Goal: Task Accomplishment & Management: Manage account settings

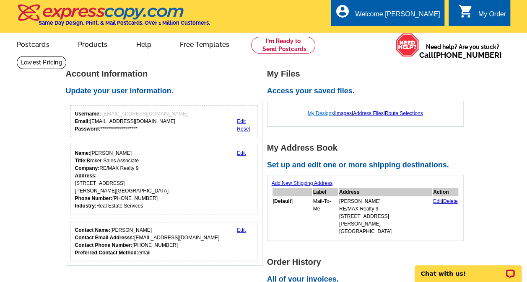
click at [321, 114] on link "My Designs" at bounding box center [321, 114] width 26 height 6
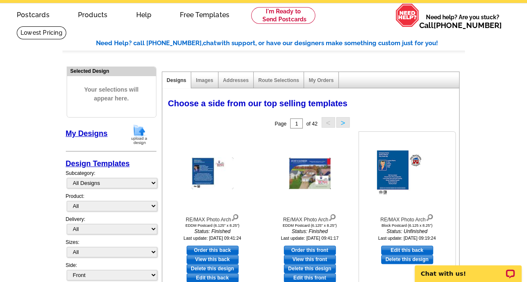
scroll to position [42, 0]
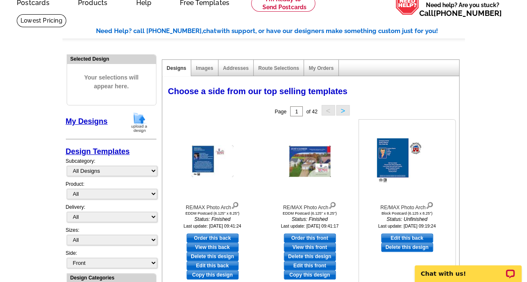
click at [395, 162] on img at bounding box center [407, 162] width 60 height 46
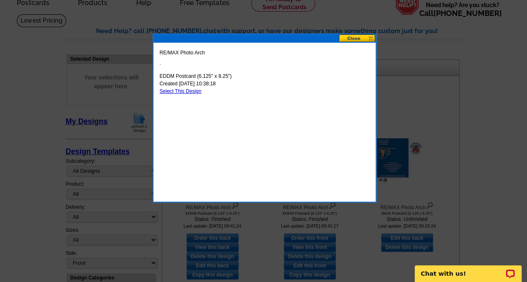
click at [192, 93] on link "Select This Design" at bounding box center [181, 91] width 42 height 6
select select "14"
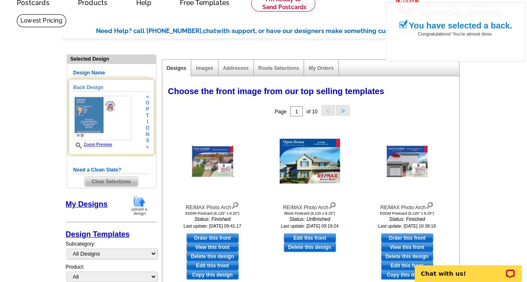
click at [88, 119] on img at bounding box center [102, 118] width 58 height 44
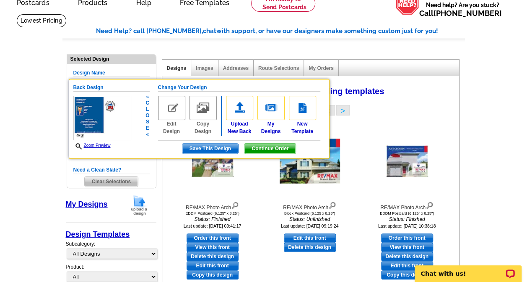
click at [93, 145] on link "Zoom Preview" at bounding box center [91, 145] width 37 height 5
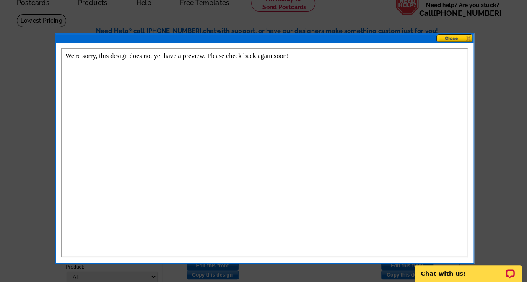
scroll to position [0, 0]
click at [456, 41] on button at bounding box center [454, 38] width 37 height 8
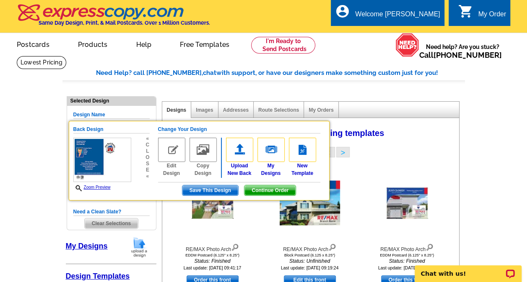
click at [342, 153] on button ">" at bounding box center [342, 152] width 13 height 10
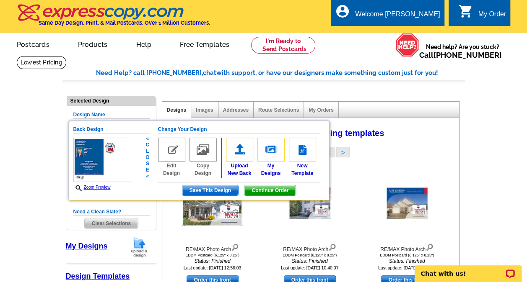
click at [100, 188] on link "Zoom Preview" at bounding box center [91, 187] width 37 height 5
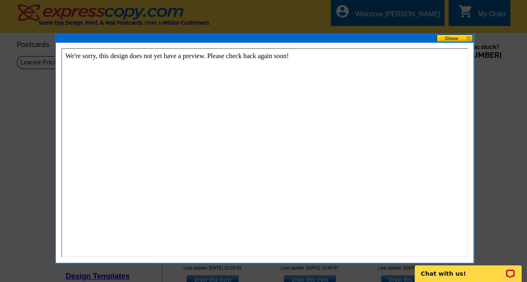
click at [453, 39] on button at bounding box center [454, 38] width 37 height 8
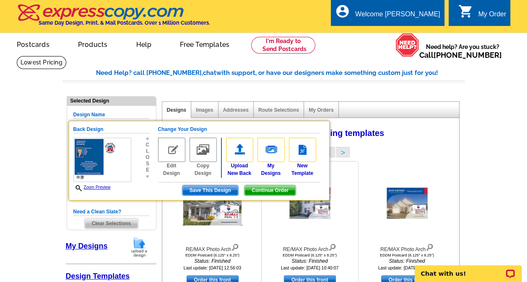
scroll to position [42, 0]
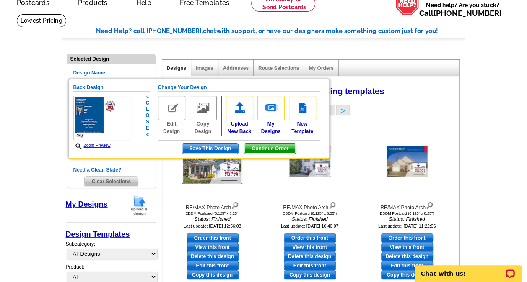
click at [189, 88] on h5 "Change Your Design" at bounding box center [239, 88] width 162 height 8
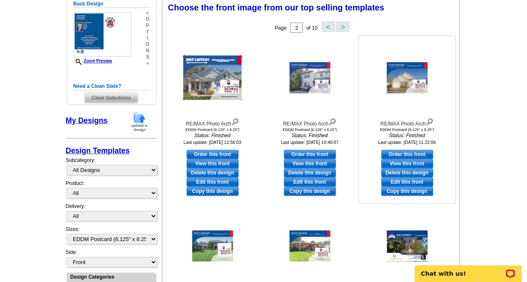
scroll to position [0, 0]
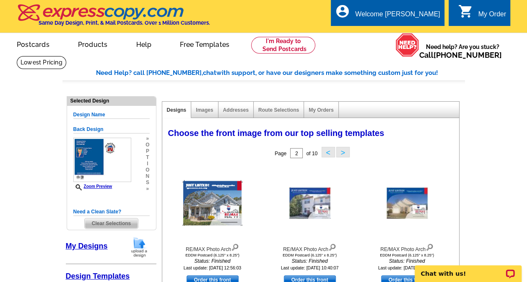
click at [344, 150] on button ">" at bounding box center [342, 152] width 13 height 10
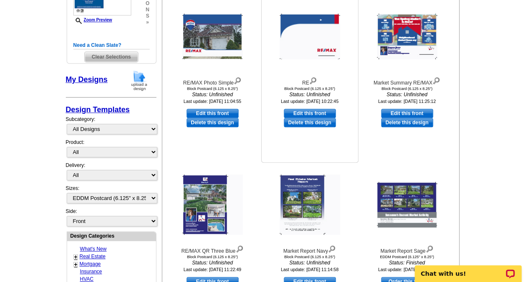
scroll to position [168, 0]
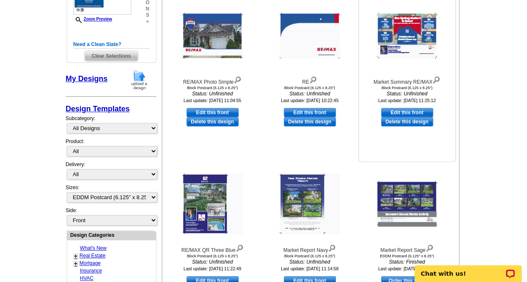
click at [411, 41] on img at bounding box center [407, 36] width 60 height 46
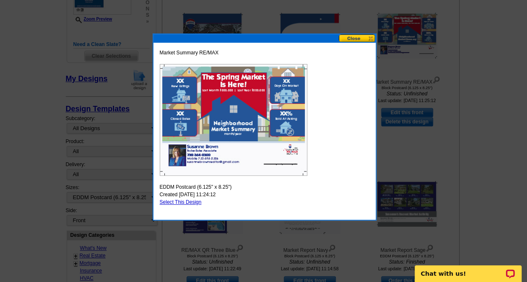
click at [352, 41] on button at bounding box center [357, 38] width 37 height 8
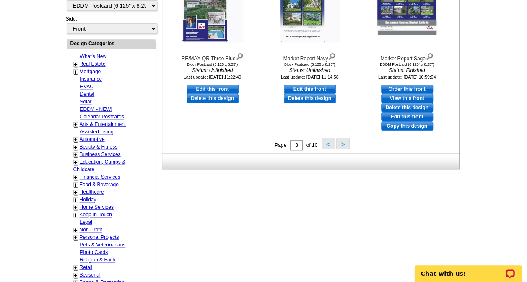
scroll to position [377, 0]
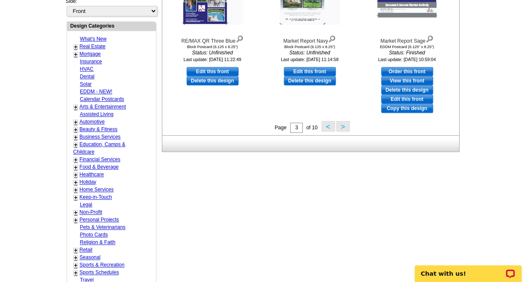
click at [344, 129] on button ">" at bounding box center [342, 126] width 13 height 10
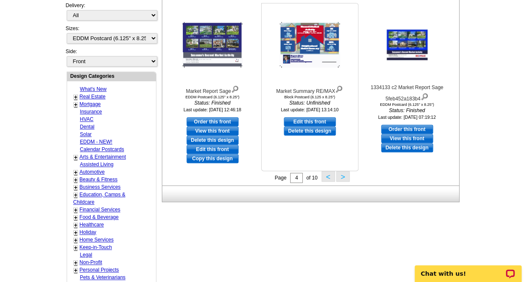
scroll to position [333, 0]
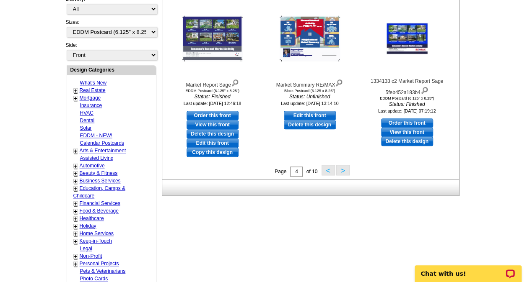
click at [345, 171] on button ">" at bounding box center [342, 170] width 13 height 10
click at [345, 171] on div "Need Help? call 800-260-5887, chat with support, or have our designers make som…" at bounding box center [263, 64] width 402 height 659
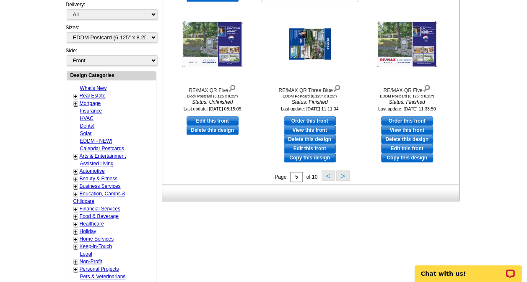
scroll to position [375, 0]
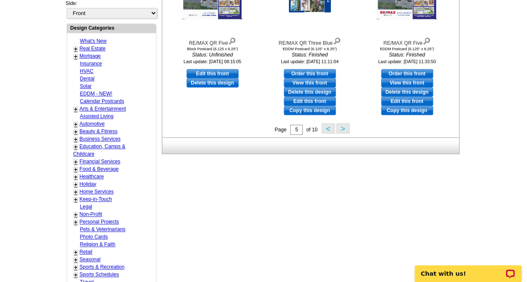
click at [345, 131] on button ">" at bounding box center [342, 128] width 13 height 10
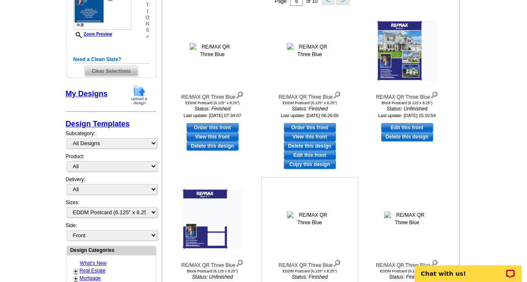
scroll to position [165, 0]
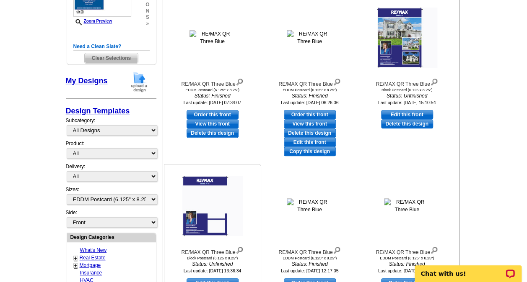
click at [192, 215] on img at bounding box center [212, 206] width 60 height 60
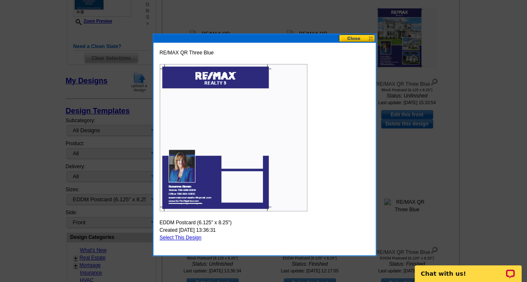
click at [184, 238] on link "Select This Design" at bounding box center [181, 238] width 42 height 6
select select "back"
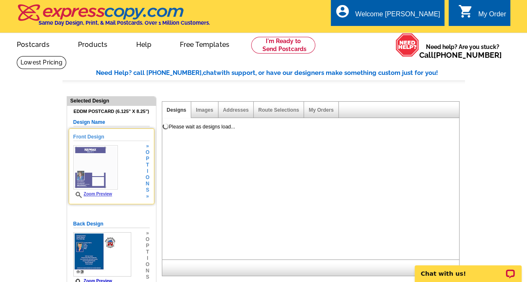
scroll to position [0, 0]
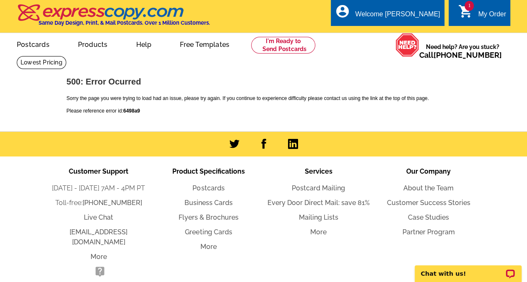
click at [476, 15] on link "1 shopping_cart My Order" at bounding box center [482, 14] width 48 height 10
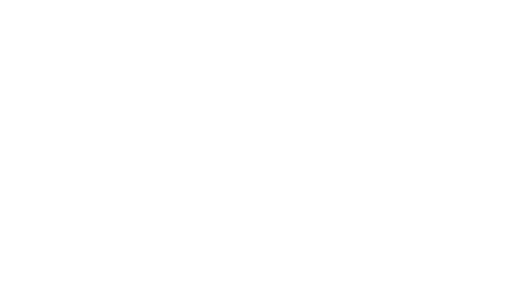
select select "1"
select select "14"
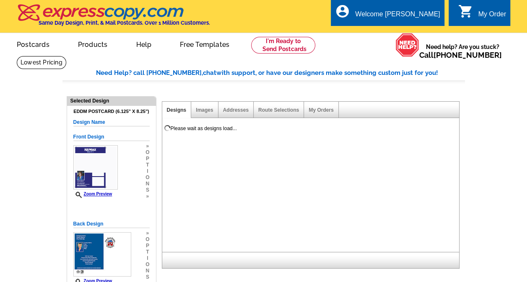
select select "785"
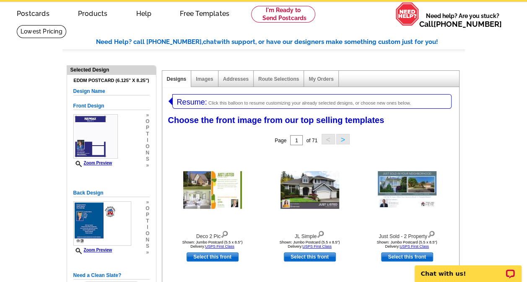
scroll to position [84, 0]
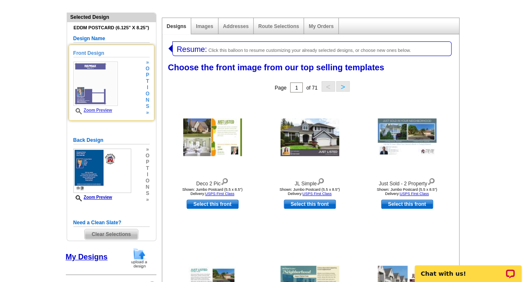
click at [91, 97] on img at bounding box center [95, 84] width 44 height 44
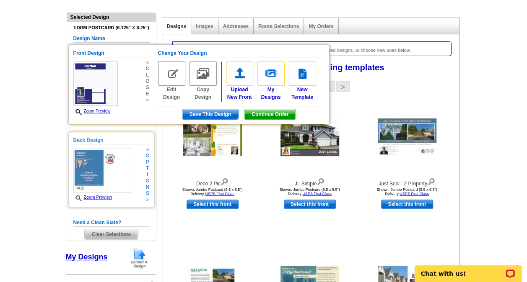
click at [91, 170] on img at bounding box center [102, 171] width 58 height 44
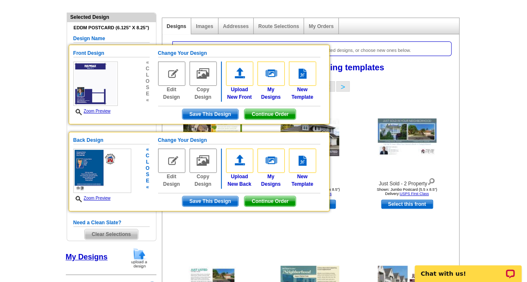
click at [99, 199] on link "Zoom Preview" at bounding box center [91, 198] width 37 height 5
click at [99, 198] on link "Zoom Preview" at bounding box center [91, 198] width 37 height 5
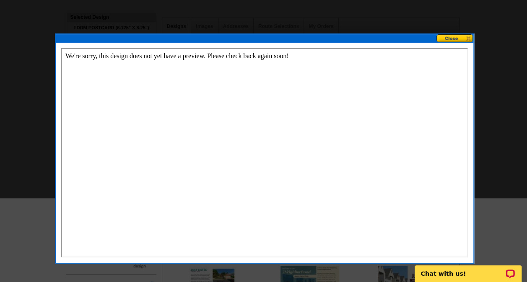
scroll to position [0, 0]
click at [447, 37] on button at bounding box center [454, 38] width 37 height 8
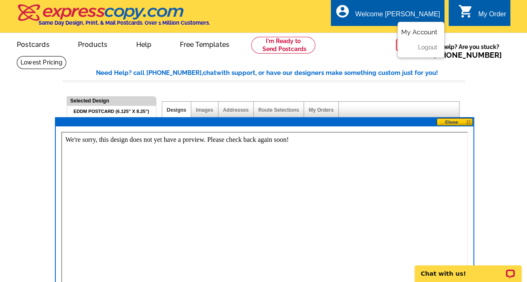
click at [419, 31] on link "My Account" at bounding box center [419, 32] width 36 height 8
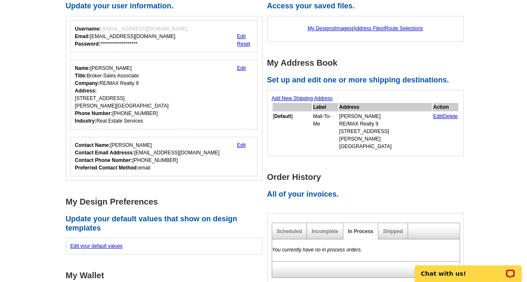
scroll to position [84, 0]
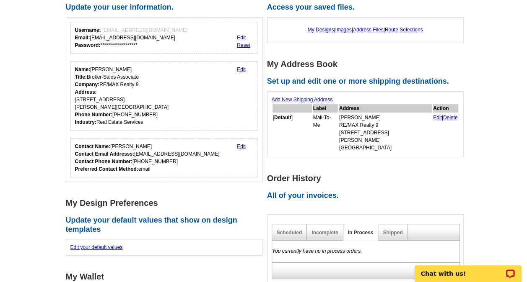
click at [239, 69] on link "Edit" at bounding box center [241, 70] width 9 height 6
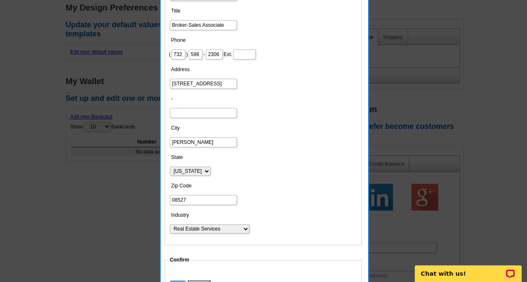
scroll to position [335, 0]
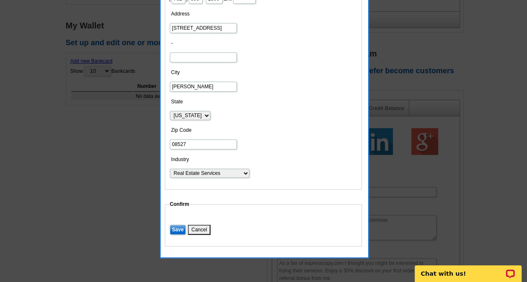
drag, startPoint x: 181, startPoint y: 26, endPoint x: 189, endPoint y: 27, distance: 7.6
click at [182, 26] on input "[STREET_ADDRESS]" at bounding box center [203, 28] width 67 height 10
type input "[STREET_ADDRESS]"
click at [176, 227] on input "Save" at bounding box center [178, 230] width 16 height 10
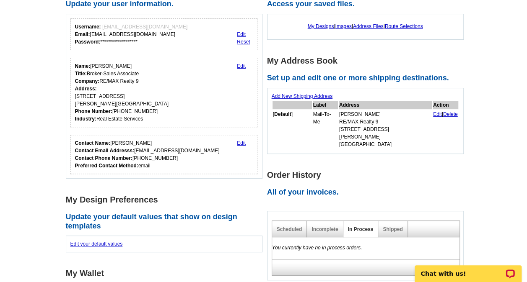
scroll to position [84, 0]
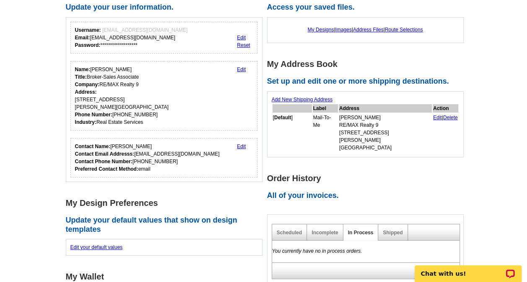
click at [241, 69] on link "Edit" at bounding box center [241, 70] width 9 height 6
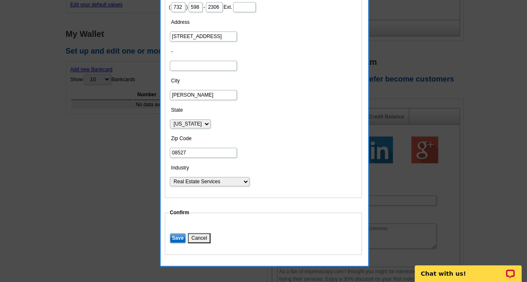
scroll to position [335, 0]
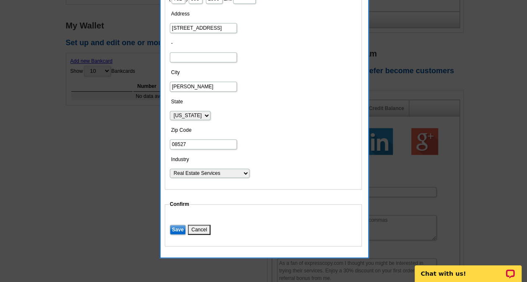
drag, startPoint x: 191, startPoint y: 140, endPoint x: 130, endPoint y: 141, distance: 61.2
click at [130, 141] on body "Welcome back Susanne My Account Logout local_phone Same Day Design, Print, & Ma…" at bounding box center [263, 123] width 527 height 917
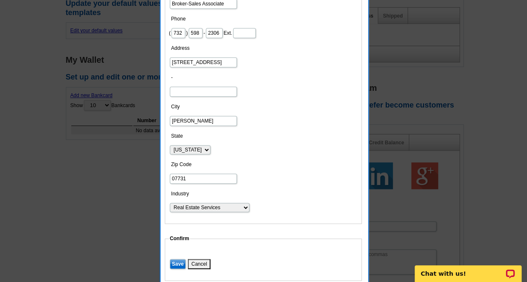
scroll to position [300, 0]
type input "07731"
click at [175, 260] on input "Save" at bounding box center [178, 265] width 16 height 10
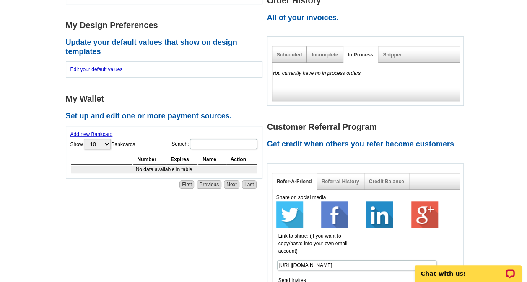
scroll to position [217, 0]
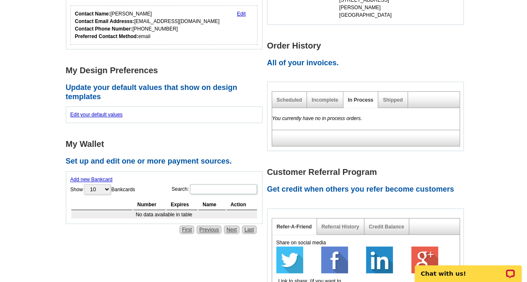
click at [388, 95] on div "Shipped" at bounding box center [392, 100] width 29 height 16
click at [389, 97] on link "Shipped" at bounding box center [393, 100] width 20 height 6
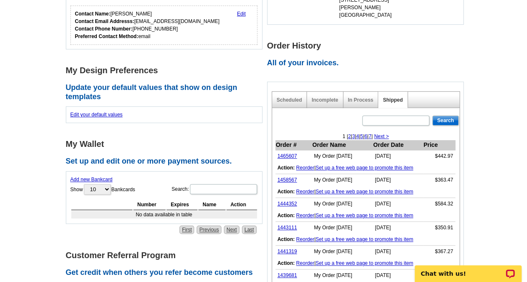
scroll to position [259, 0]
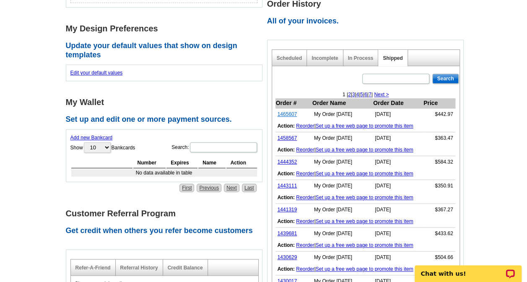
click at [288, 111] on link "1465607" at bounding box center [287, 114] width 20 height 6
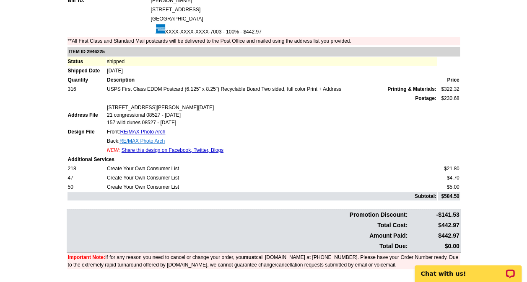
click at [144, 142] on link "RE/MAX Photo Arch" at bounding box center [141, 141] width 45 height 6
